Goal: Transaction & Acquisition: Purchase product/service

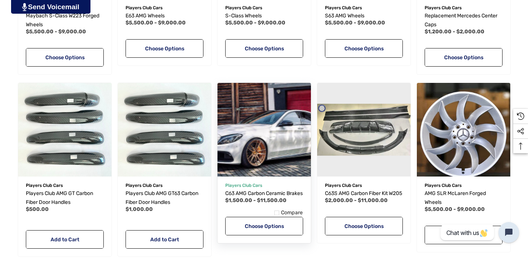
scroll to position [321, 0]
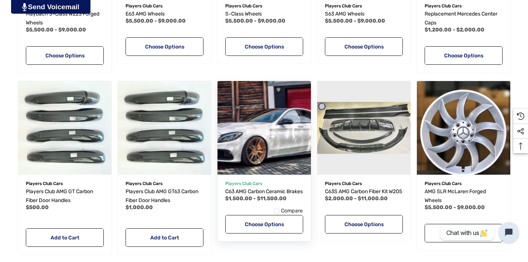
click at [249, 148] on img "C63 AMG Carbon Ceramic Brakes,Price range from $1,500.00 to $11,500.00\a" at bounding box center [264, 127] width 103 height 103
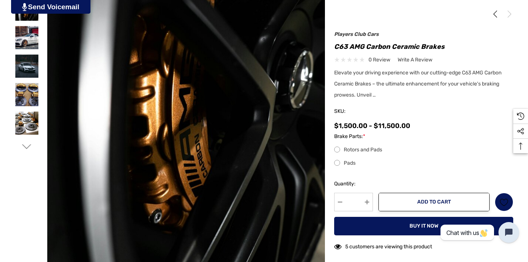
scroll to position [160, 0]
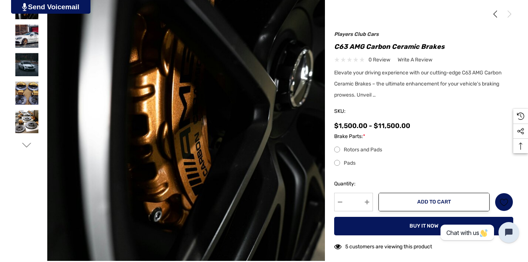
click at [339, 150] on label "Rotors and Pads" at bounding box center [423, 149] width 179 height 9
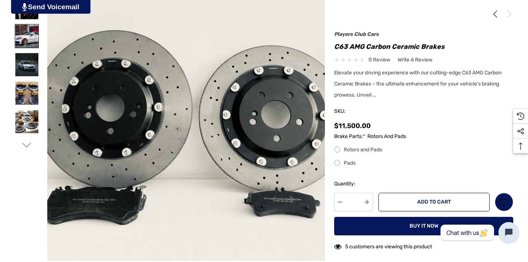
click at [23, 44] on img at bounding box center [26, 35] width 23 height 23
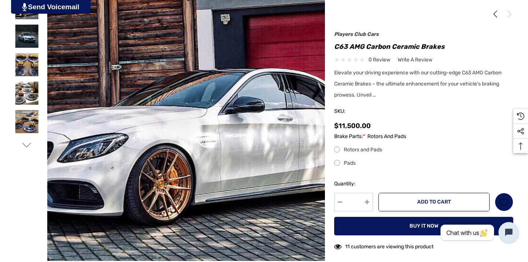
click at [340, 164] on label "Pads" at bounding box center [423, 163] width 179 height 9
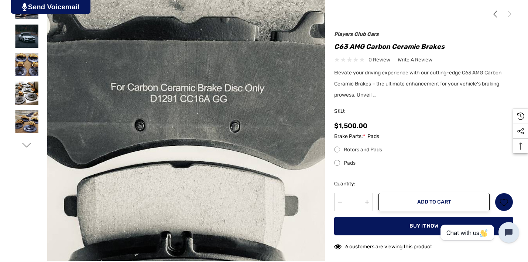
click at [201, 101] on img at bounding box center [182, 135] width 355 height 473
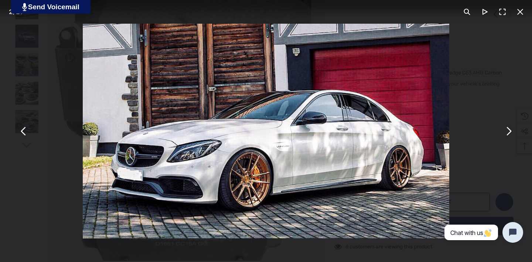
click at [71, 137] on div "You can close this modal content with the ESC key" at bounding box center [266, 131] width 532 height 262
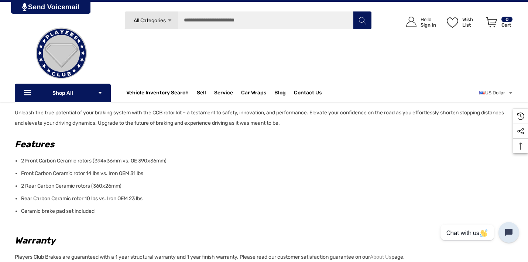
scroll to position [529, 0]
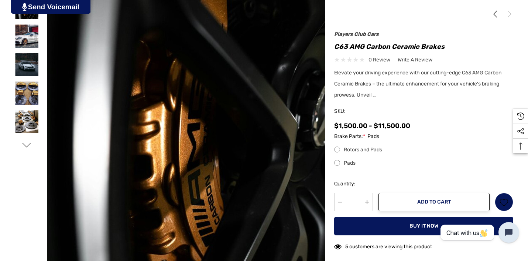
scroll to position [160, 0]
